Goal: Task Accomplishment & Management: Manage account settings

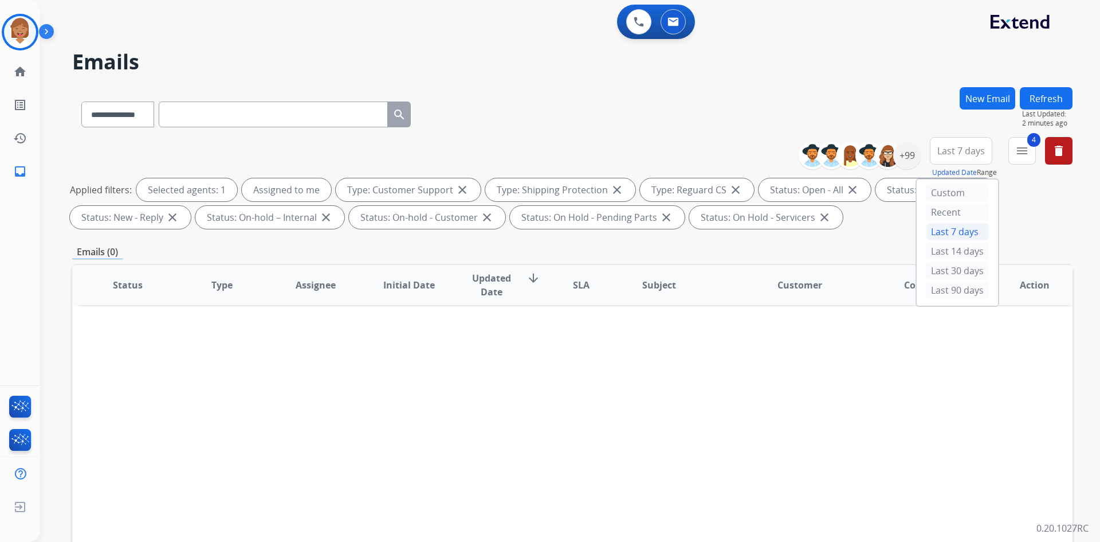
select select "**********"
click at [22, 26] on img at bounding box center [20, 32] width 32 height 32
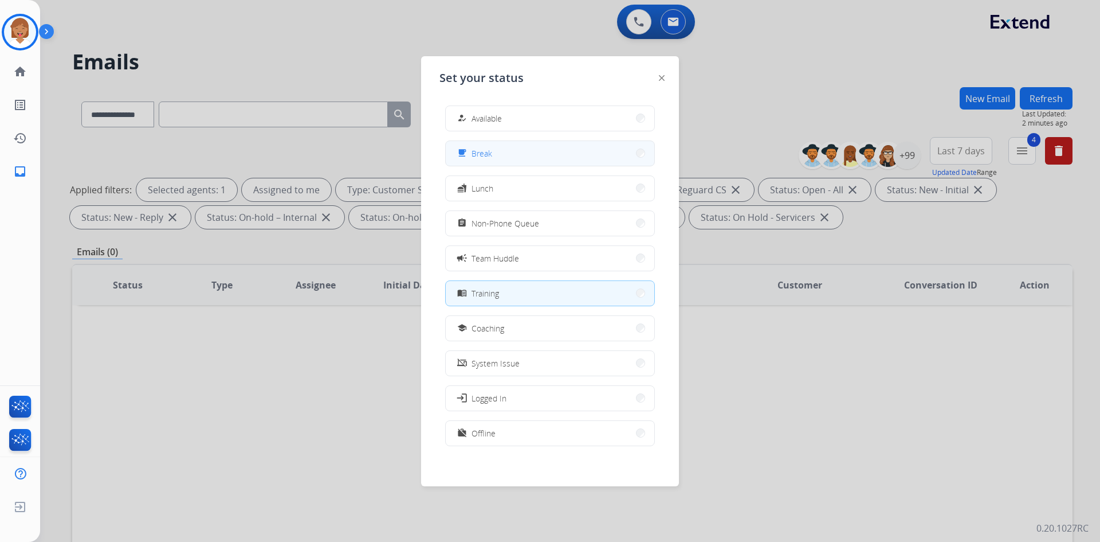
click at [523, 154] on button "free_breakfast Break" at bounding box center [550, 153] width 209 height 25
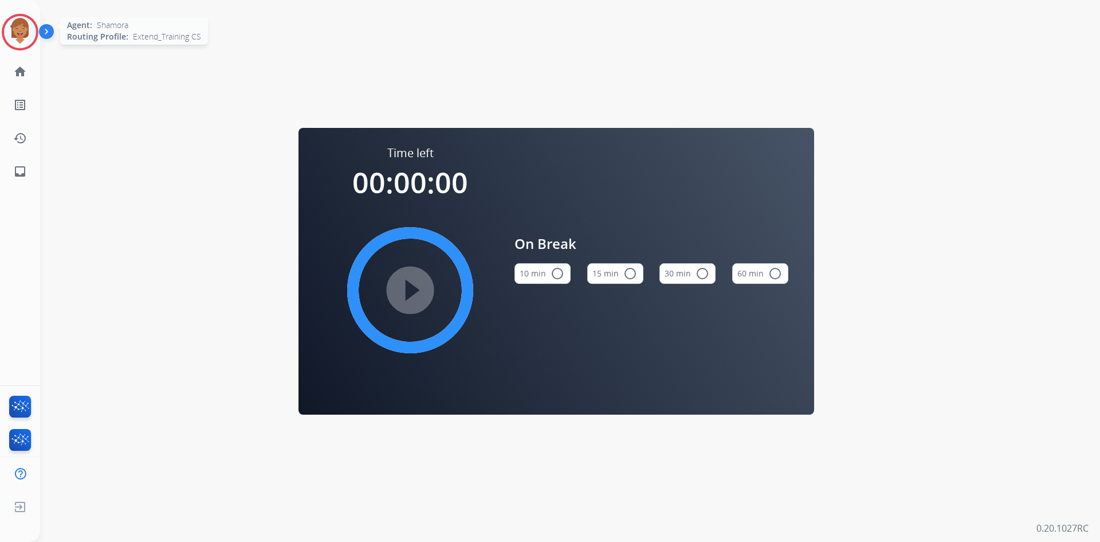
click at [30, 34] on img at bounding box center [20, 32] width 32 height 32
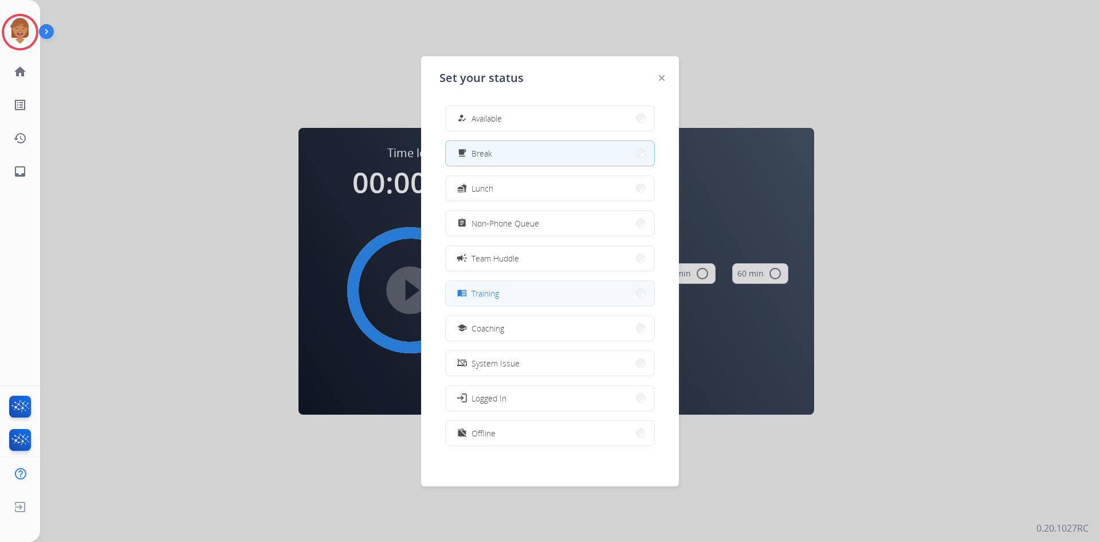
click at [513, 296] on button "menu_book Training" at bounding box center [550, 293] width 209 height 25
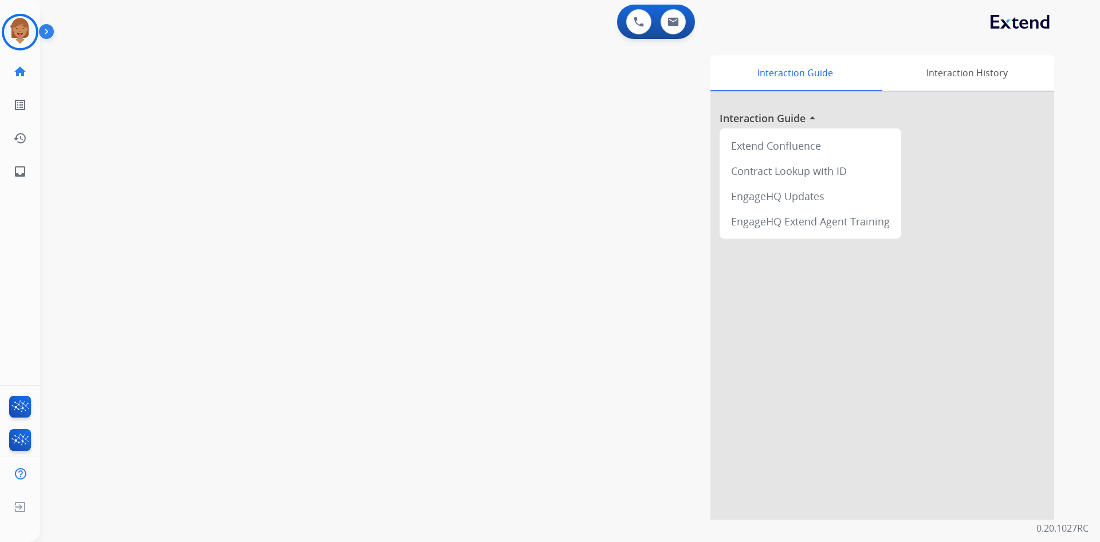
click at [221, 225] on div "swap_horiz Break voice bridge close_fullscreen Connect 3-Way Call merge_type Se…" at bounding box center [556, 280] width 1033 height 478
